Goal: Check status: Check status

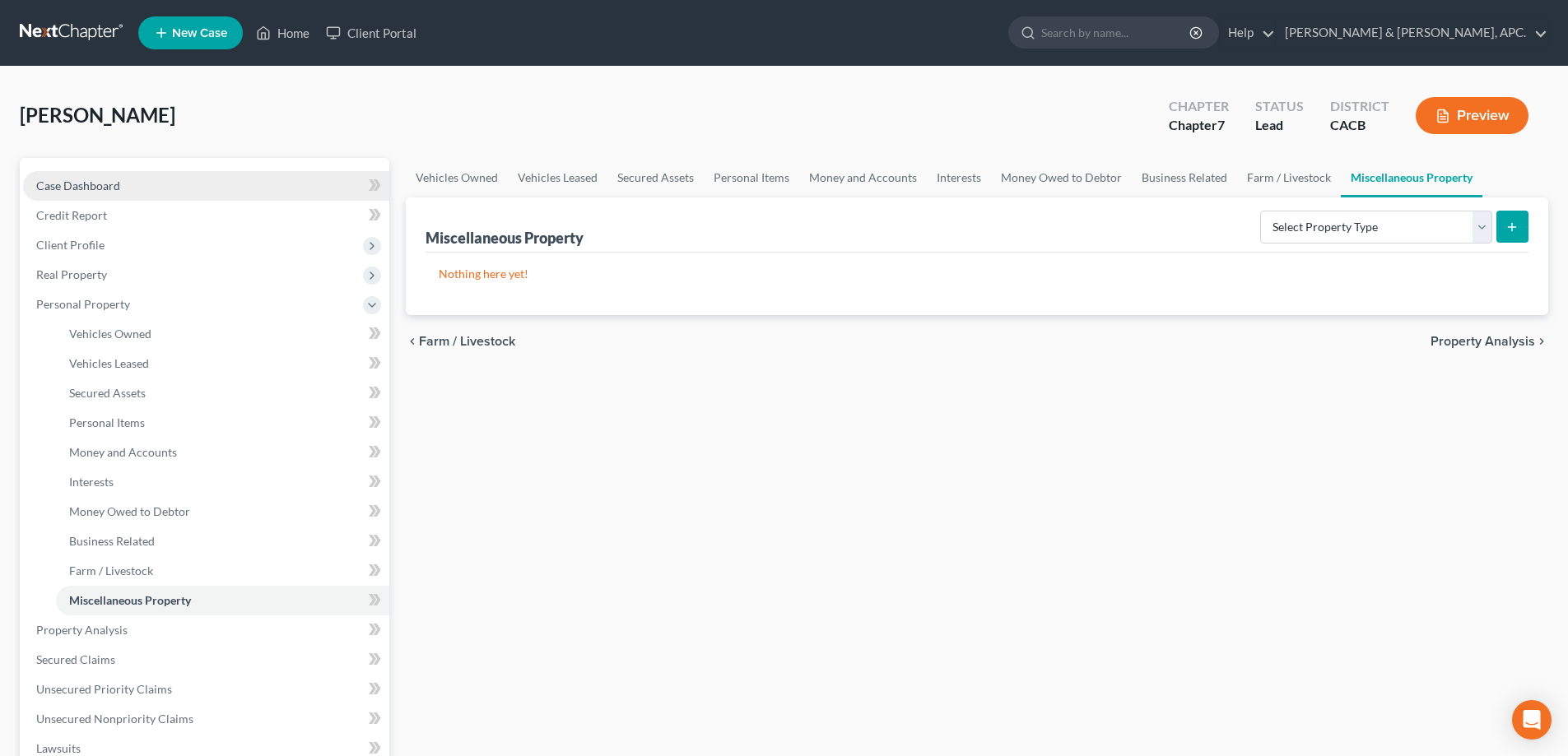
click at [56, 183] on span "Case Dashboard" at bounding box center [78, 185] width 84 height 14
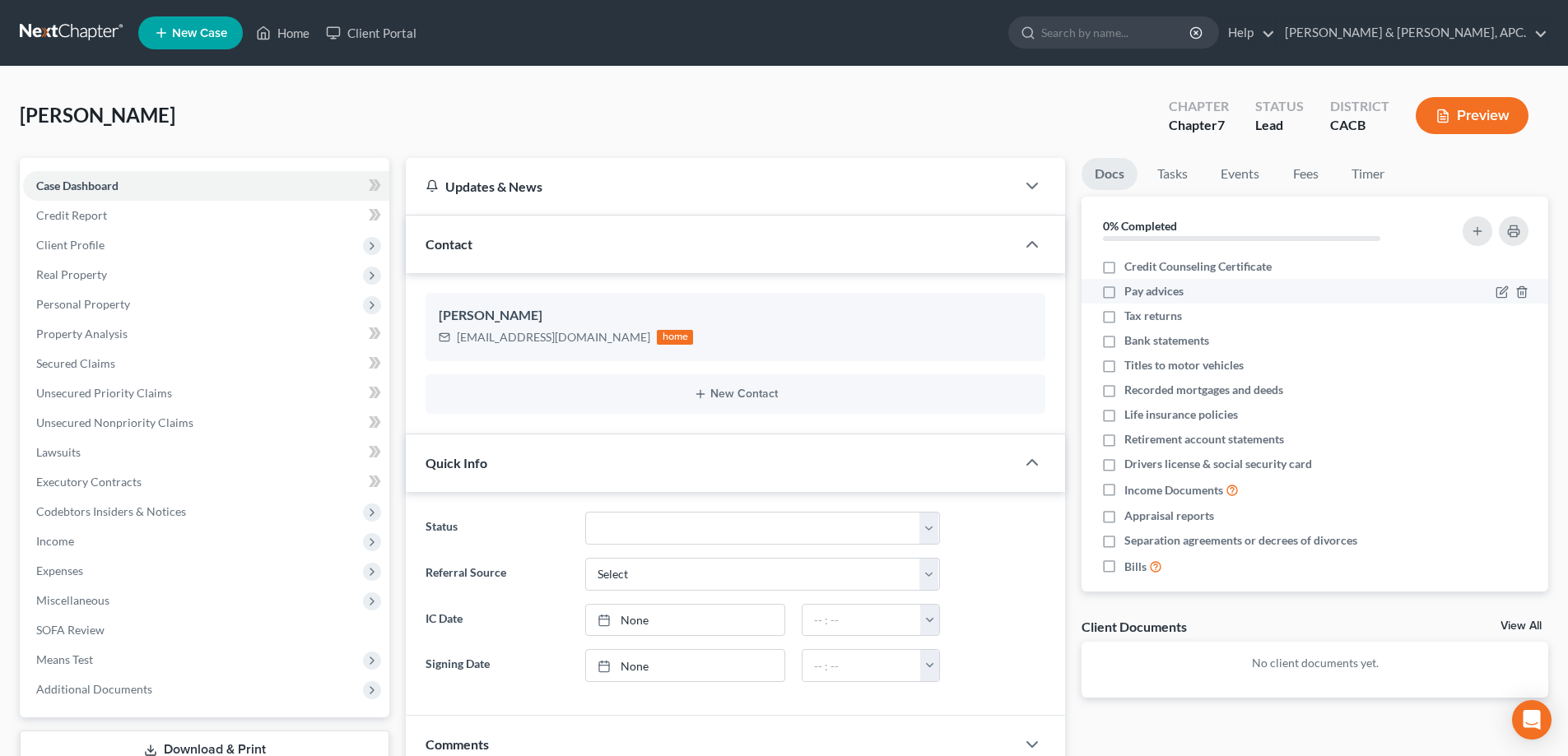
drag, startPoint x: 1147, startPoint y: 264, endPoint x: 1150, endPoint y: 285, distance: 21.2
click at [1147, 264] on span "Credit Counseling Certificate" at bounding box center [1197, 267] width 148 height 17
click at [1142, 264] on input "Credit Counseling Certificate" at bounding box center [1136, 264] width 11 height 11
checkbox input "true"
click at [1151, 317] on span "Tax returns" at bounding box center [1153, 316] width 57 height 17
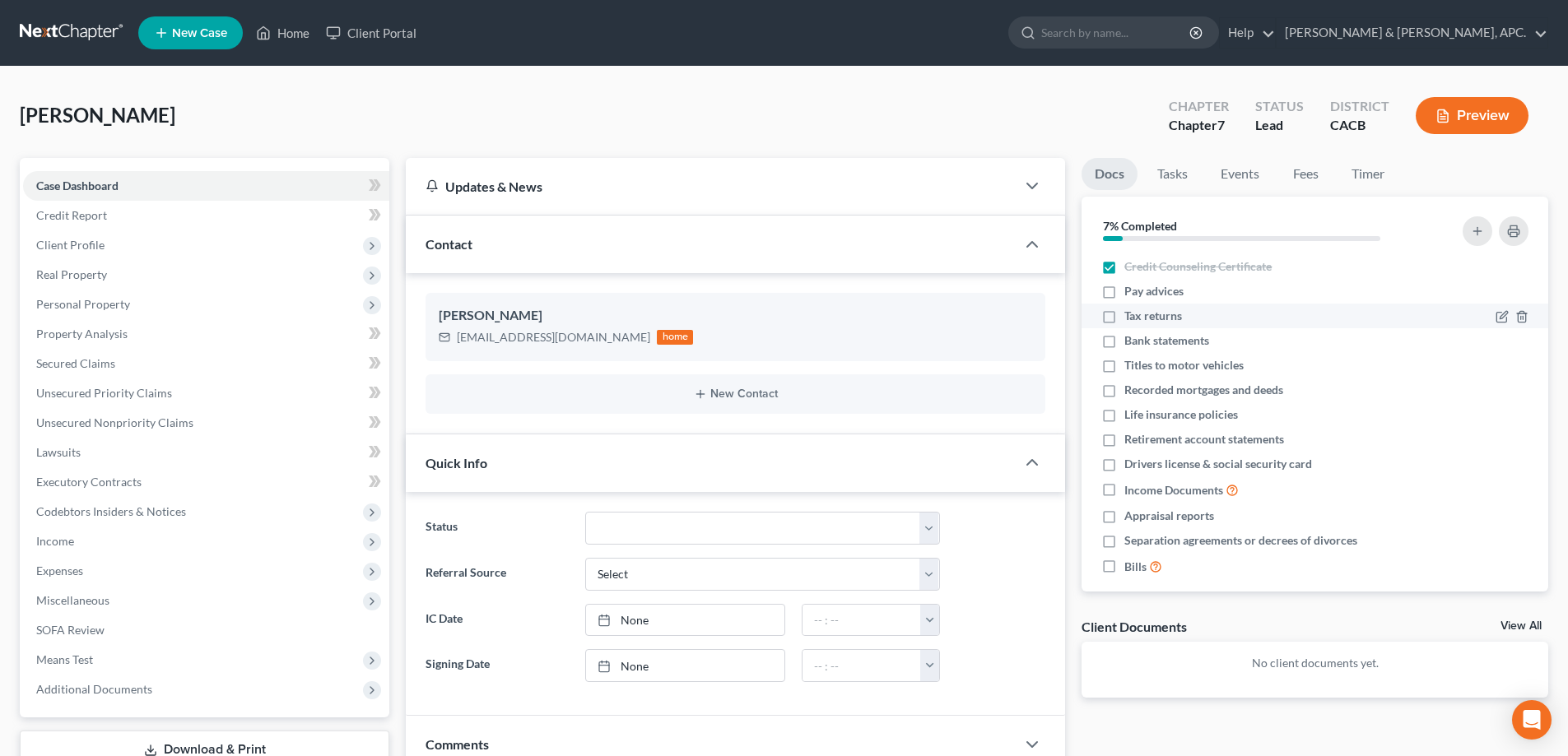
click at [1142, 317] on input "Tax returns" at bounding box center [1136, 313] width 11 height 11
checkbox input "true"
click at [80, 28] on link at bounding box center [72, 33] width 105 height 30
